Goal: Communication & Community: Answer question/provide support

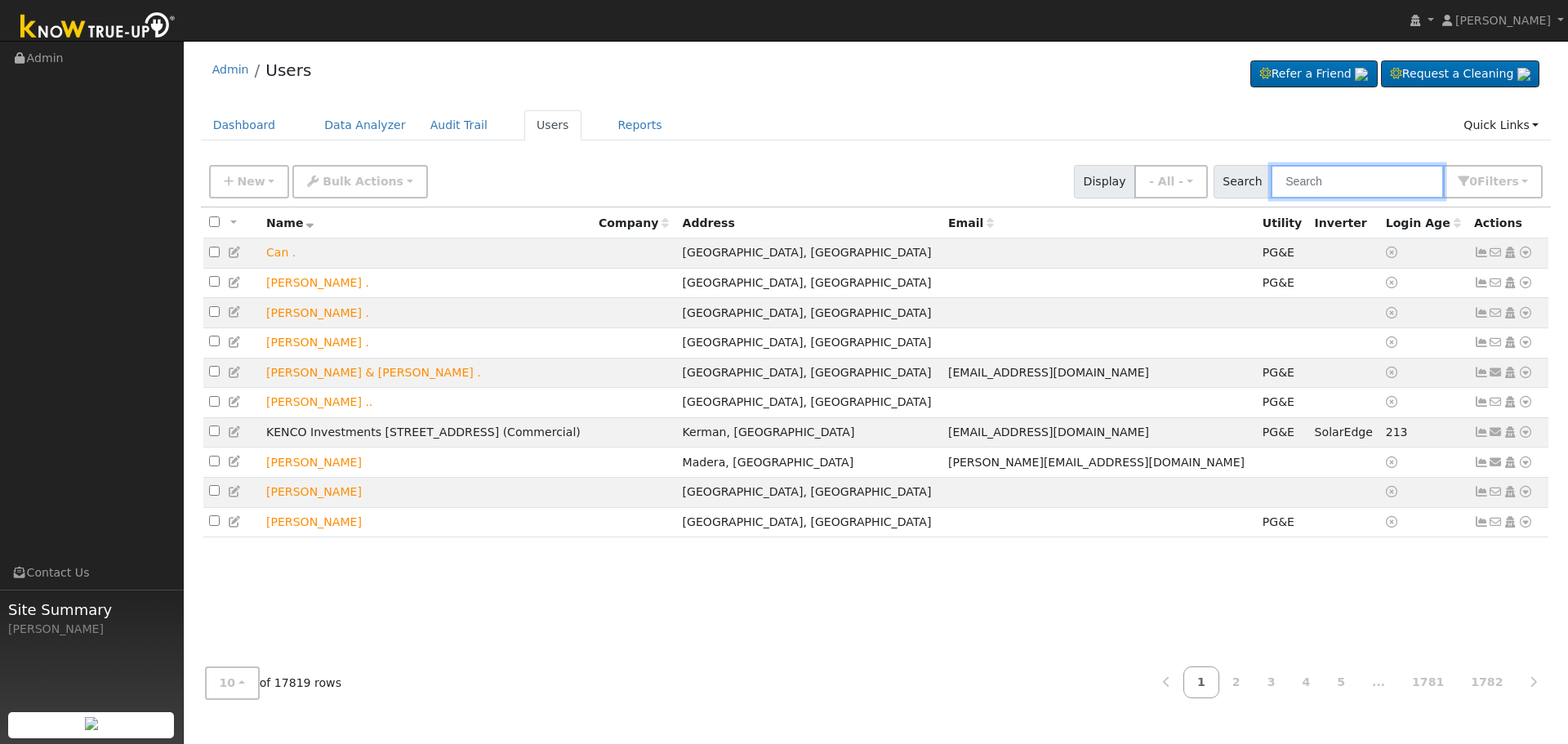
click at [1324, 176] on input "text" at bounding box center [1357, 182] width 173 height 34
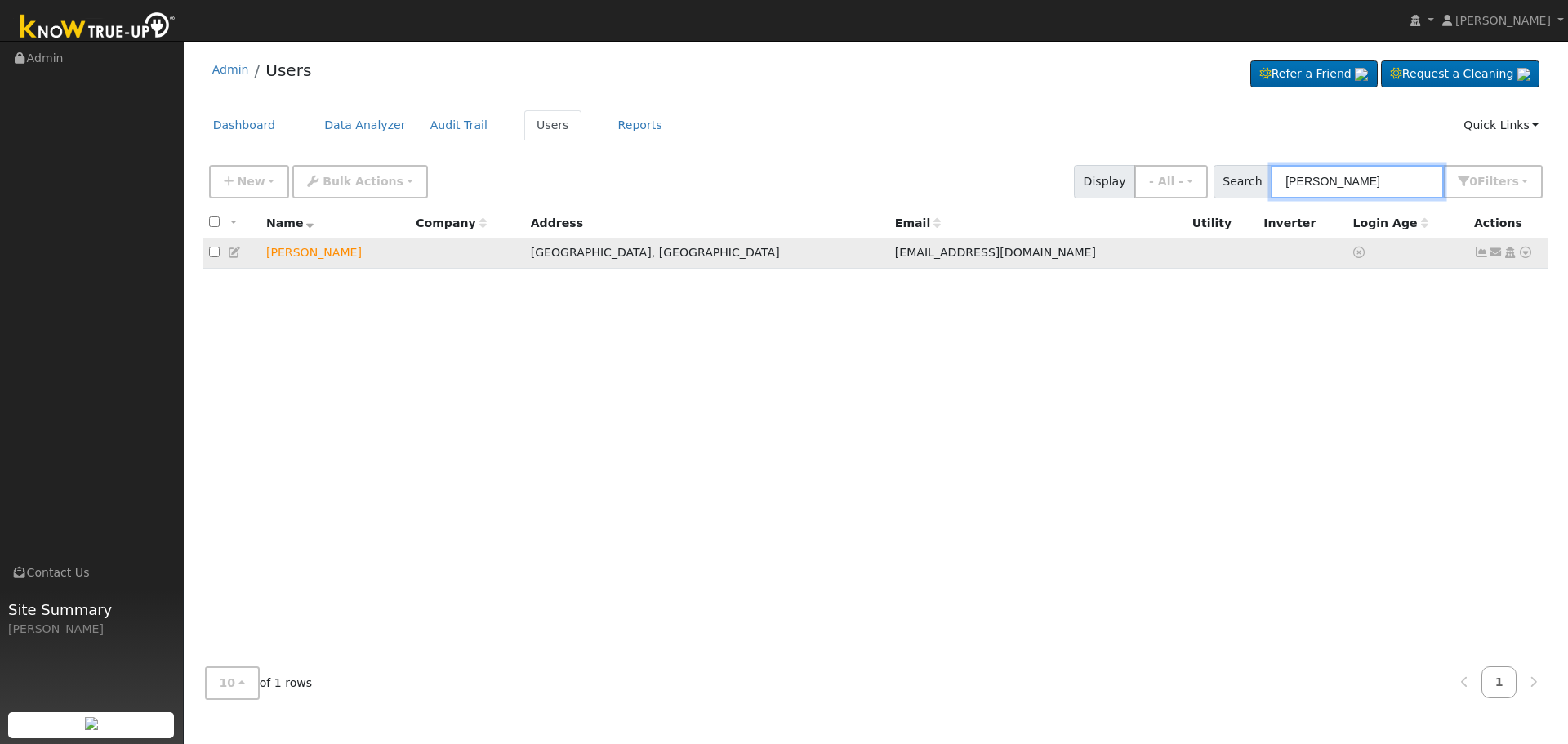
type input "[PERSON_NAME]"
click at [1495, 251] on icon at bounding box center [1496, 252] width 14 height 12
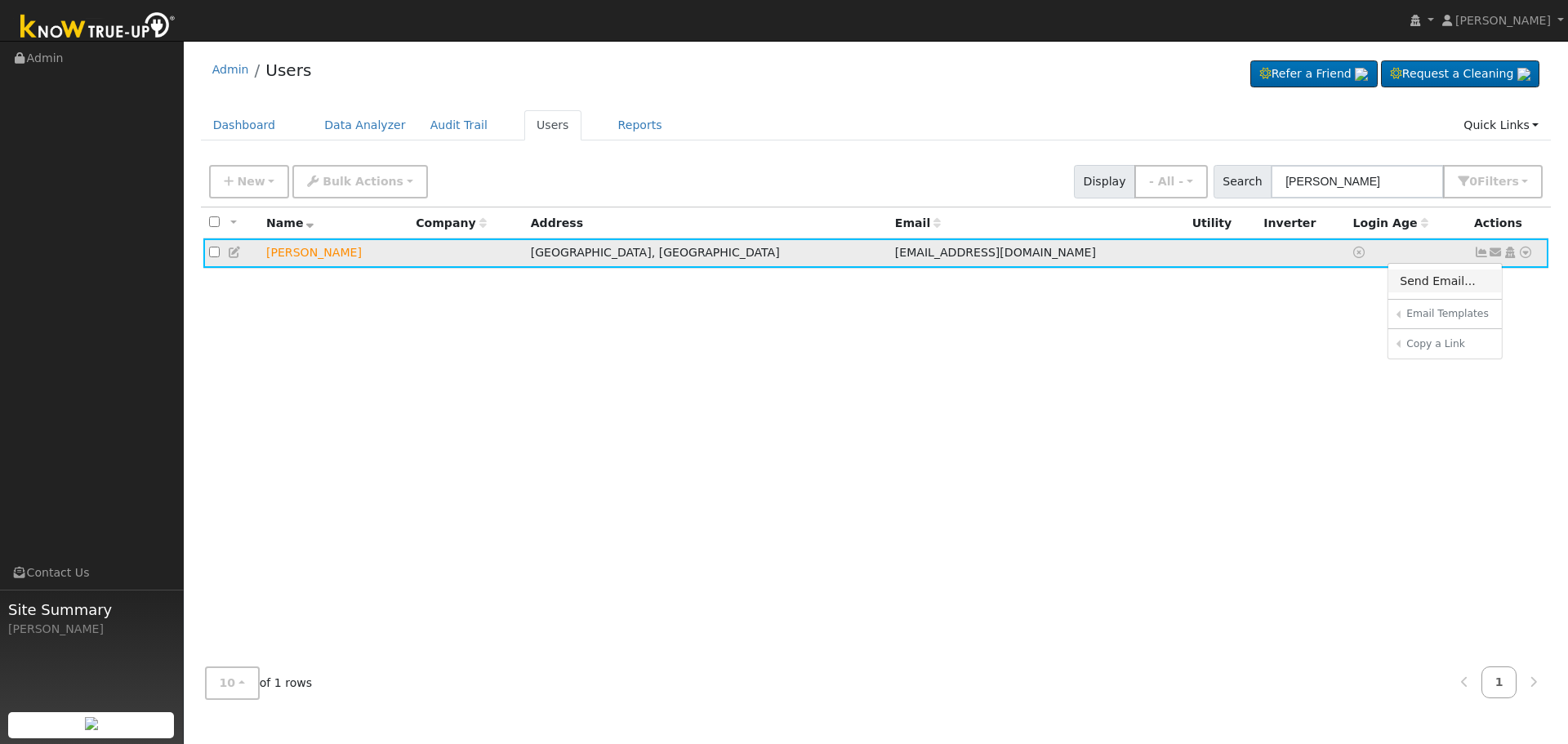
click at [1427, 280] on link "Send Email..." at bounding box center [1444, 281] width 113 height 23
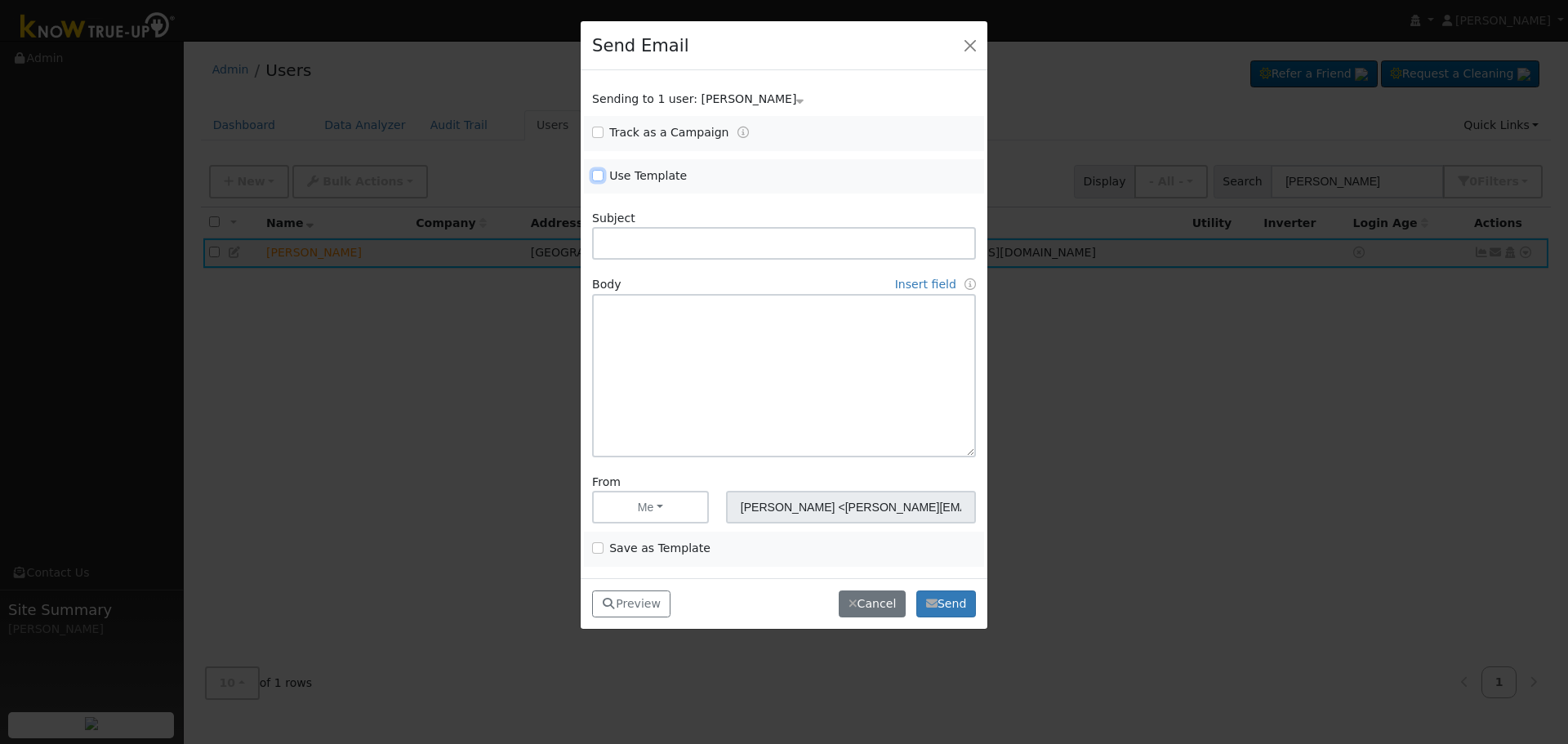
click at [599, 175] on input "Use Template" at bounding box center [597, 176] width 12 height 12
checkbox input "true"
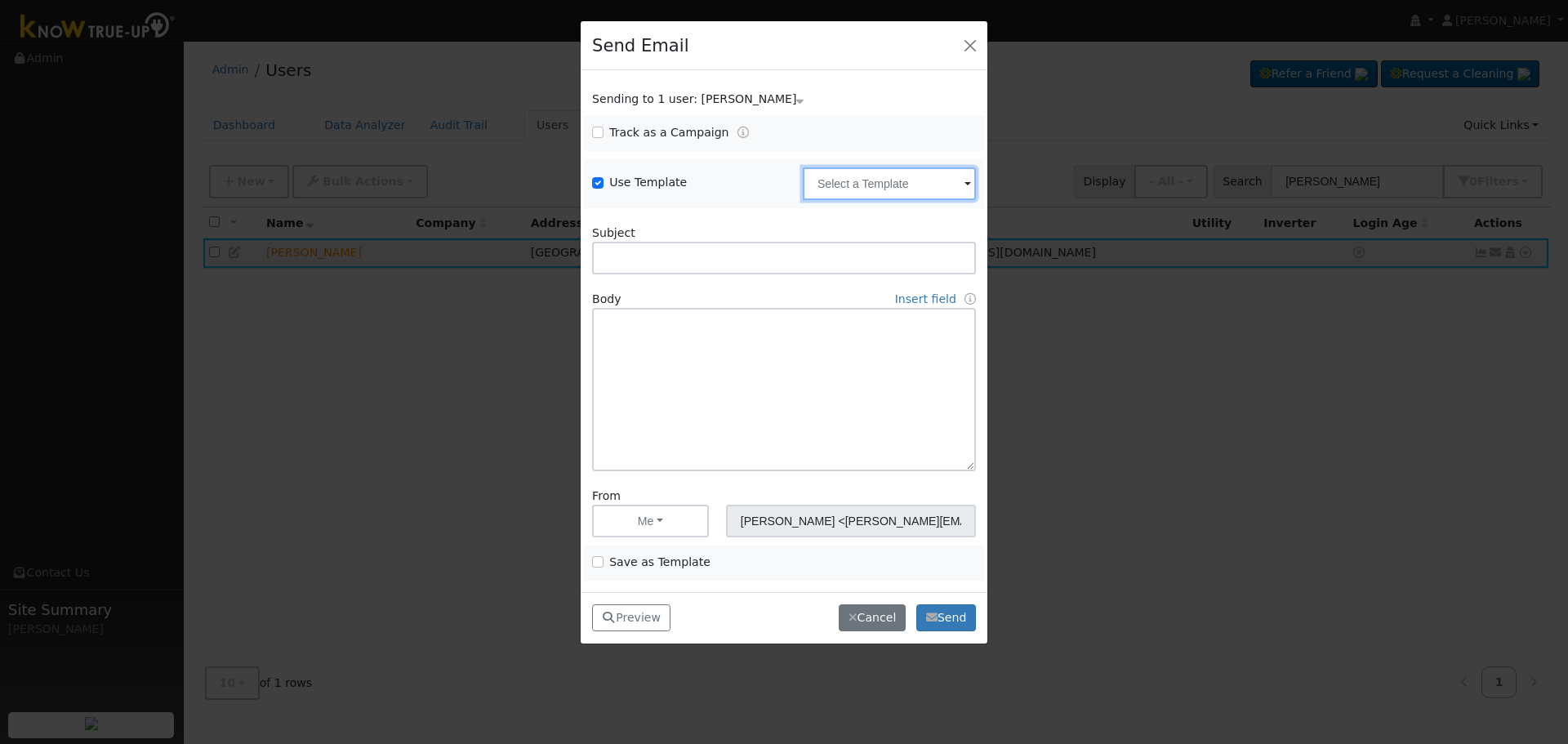
click at [839, 192] on input "text" at bounding box center [889, 184] width 173 height 33
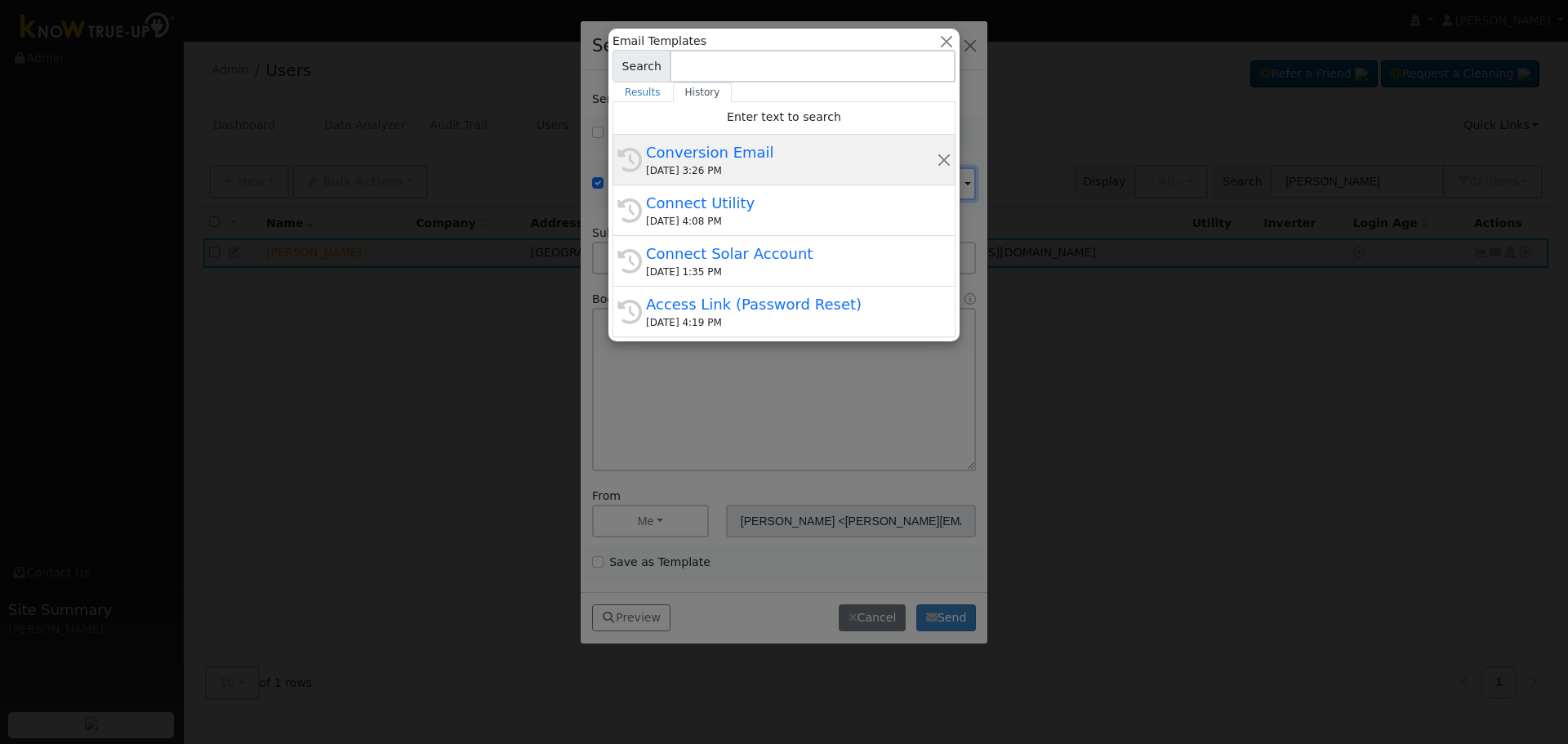
click at [688, 148] on div "Conversion Email" at bounding box center [791, 152] width 290 height 22
type input "Conversion Email"
type input "Connect Your Utility Account"
type textarea "Dear {user_fname}, The first step is to connect your electric utility account. …"
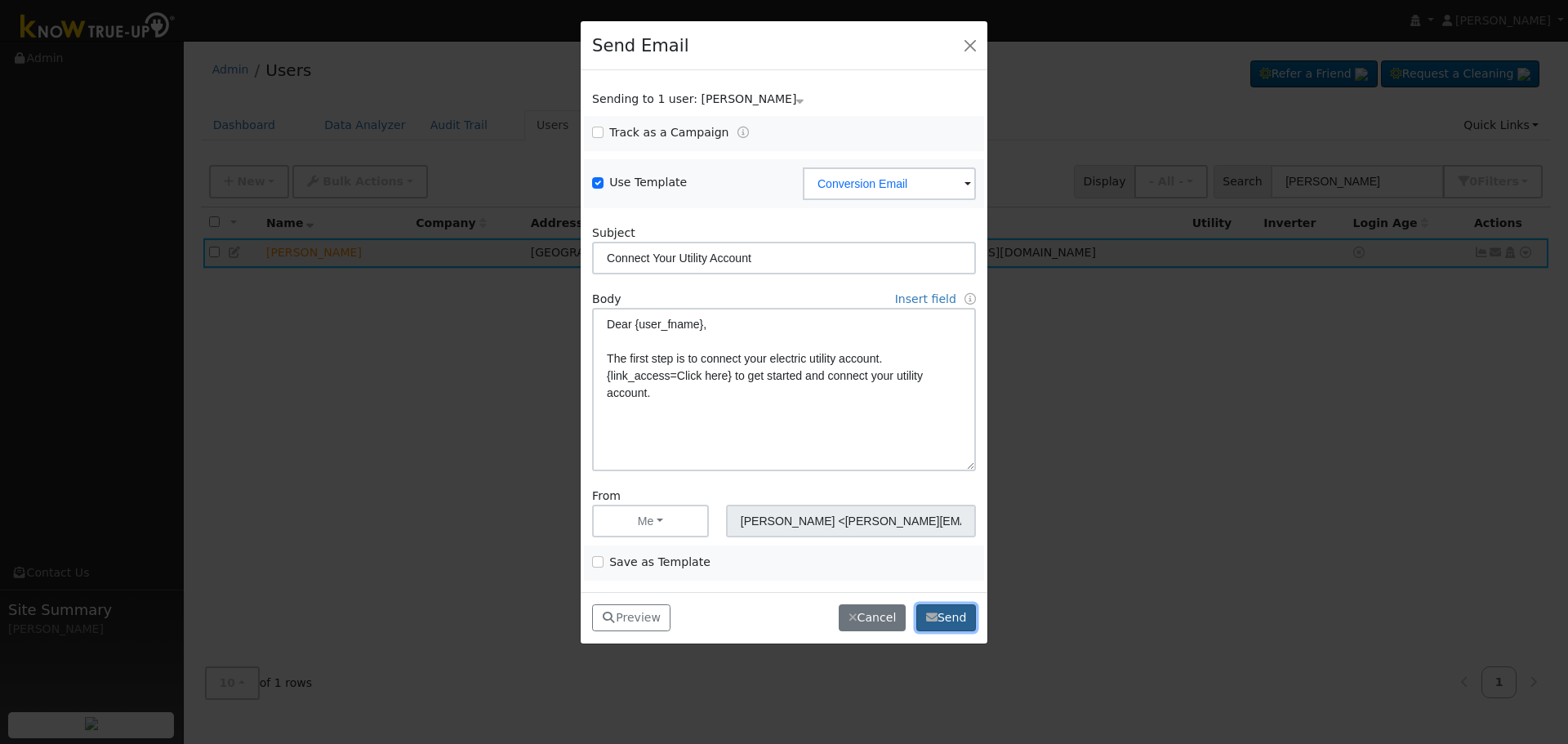
click at [947, 614] on button "Send" at bounding box center [945, 617] width 60 height 28
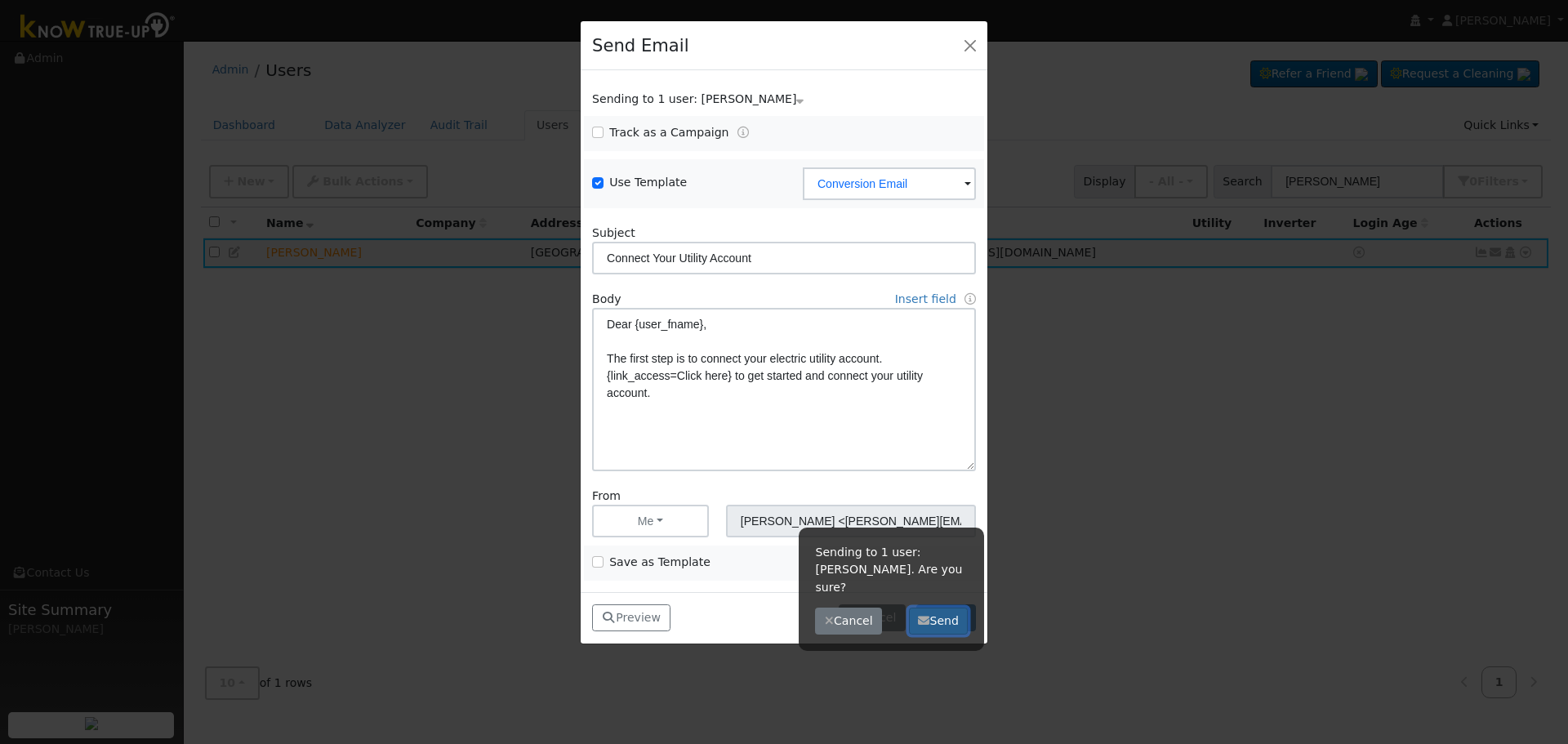
click at [938, 608] on button "Send" at bounding box center [938, 621] width 60 height 28
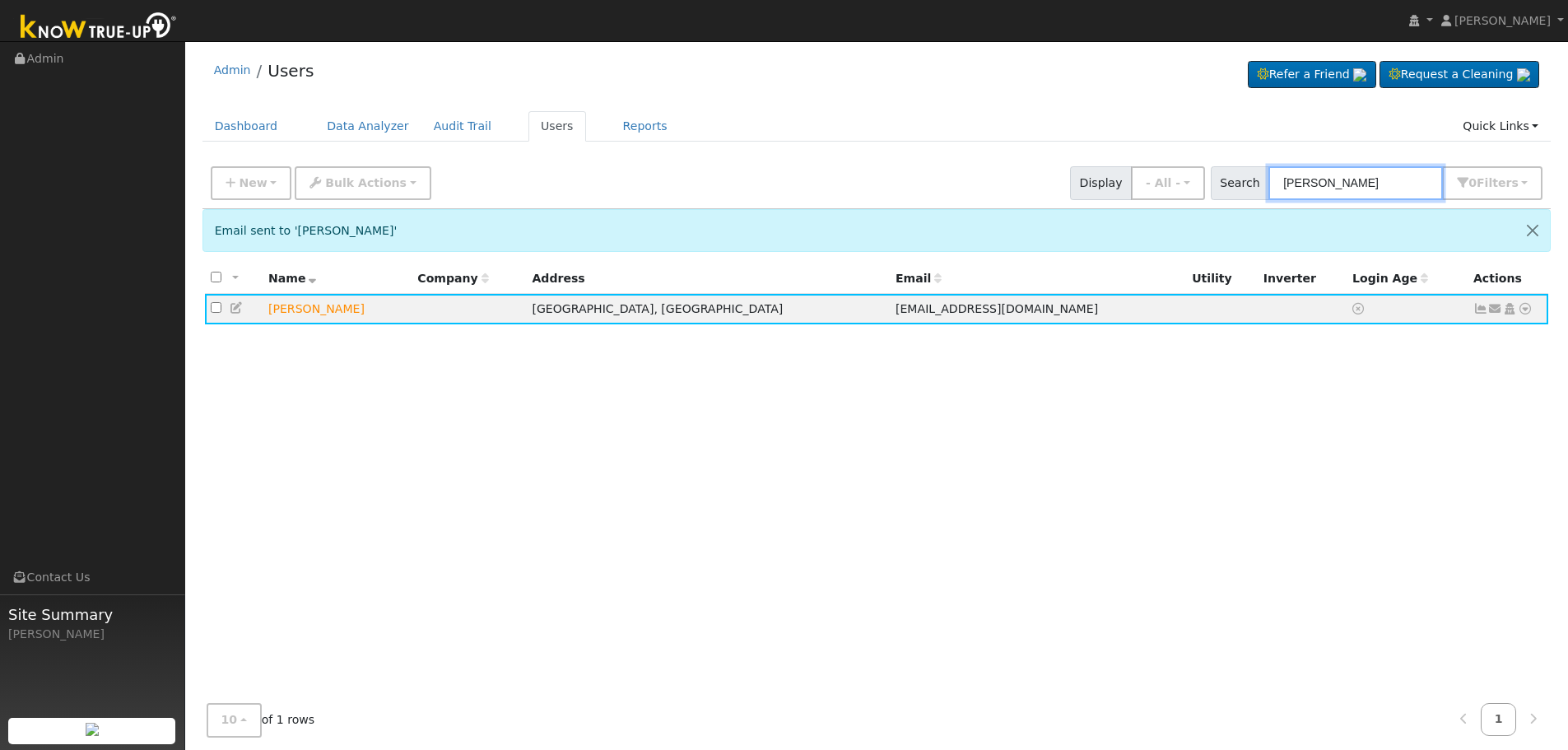
drag, startPoint x: 1405, startPoint y: 182, endPoint x: 729, endPoint y: 158, distance: 676.4
click at [796, 167] on div "New Add User Quick Add Quick Connect Quick Convert Lead Bulk Actions Send Email…" at bounding box center [876, 181] width 1338 height 40
